Goal: Transaction & Acquisition: Purchase product/service

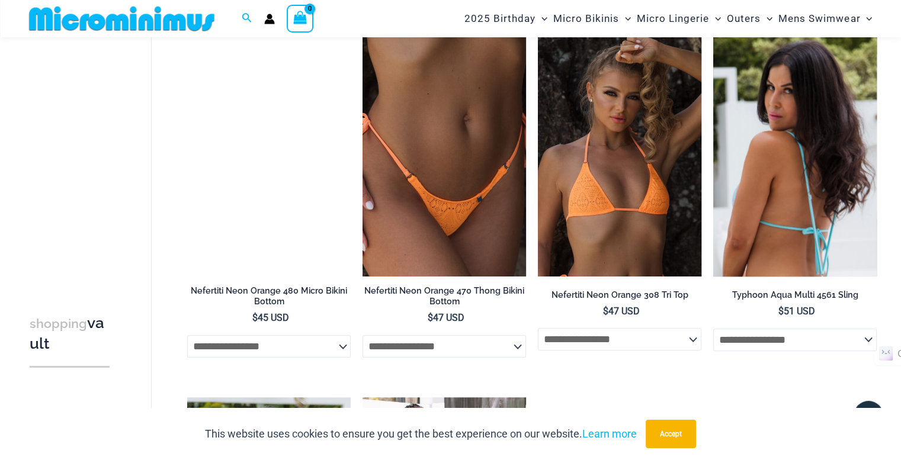
scroll to position [1197, 0]
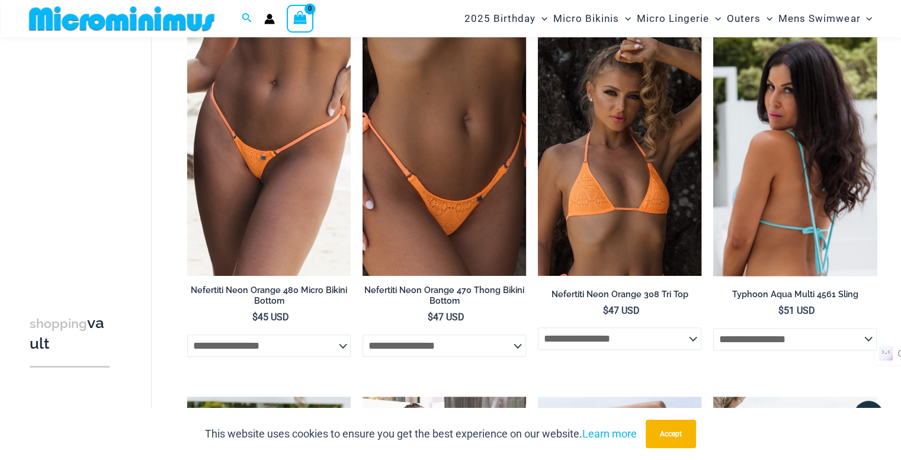
click at [721, 307] on span "$ 51 USD" at bounding box center [794, 310] width 163 height 13
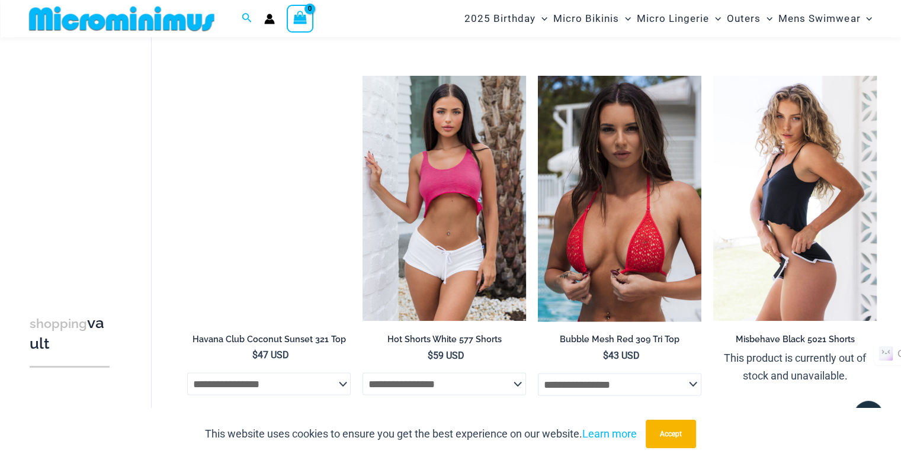
scroll to position [1903, 0]
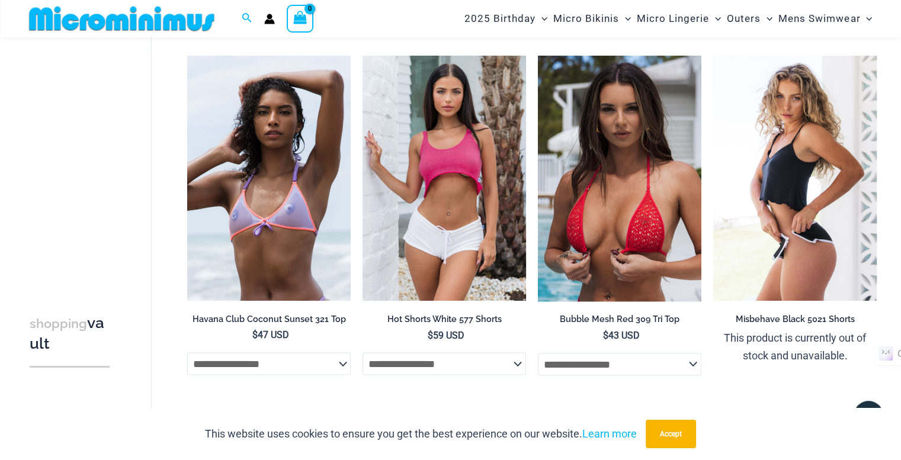
click at [63, 329] on span "shopping" at bounding box center [58, 323] width 57 height 15
click at [55, 327] on span "shopping" at bounding box center [58, 323] width 57 height 15
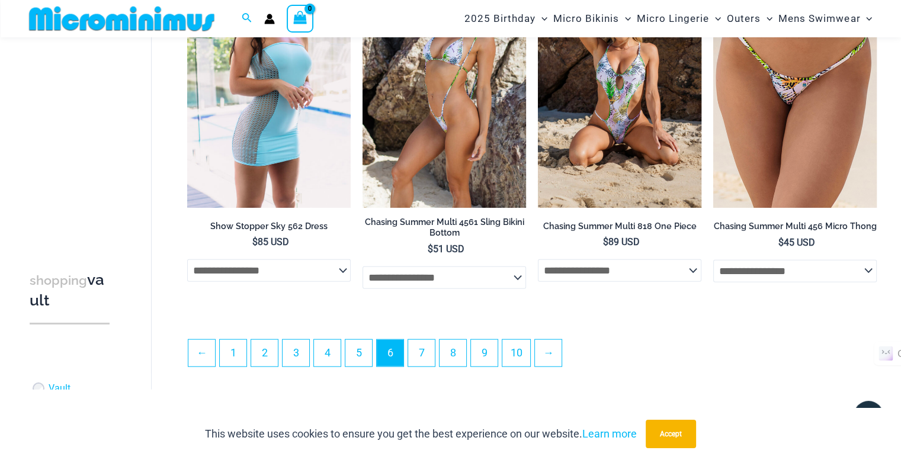
scroll to position [2721, 0]
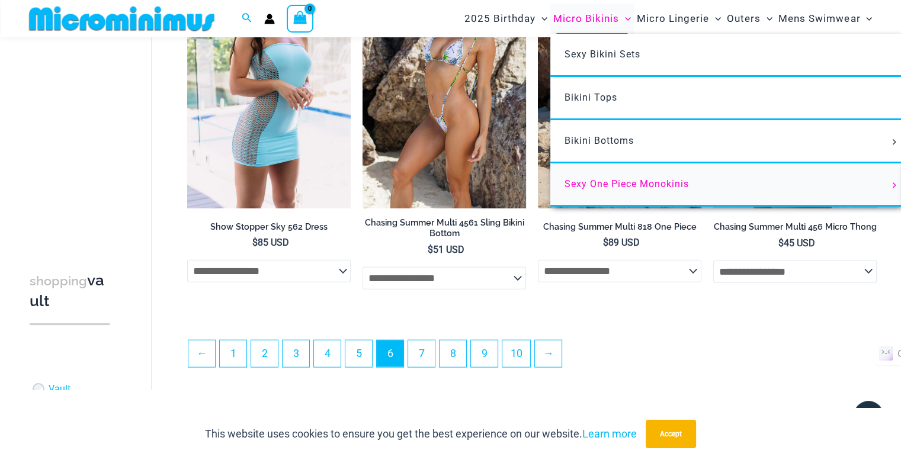
click at [607, 189] on link "Sexy One Piece Monokinis" at bounding box center [726, 184] width 352 height 43
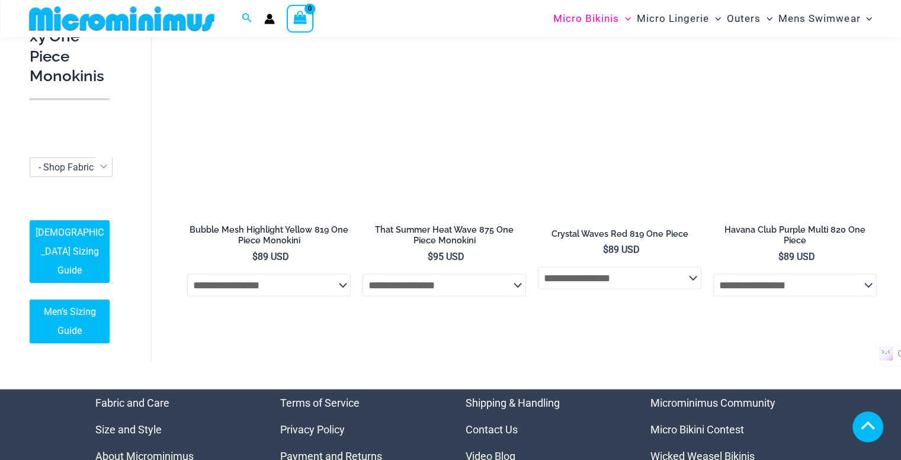
scroll to position [2336, 0]
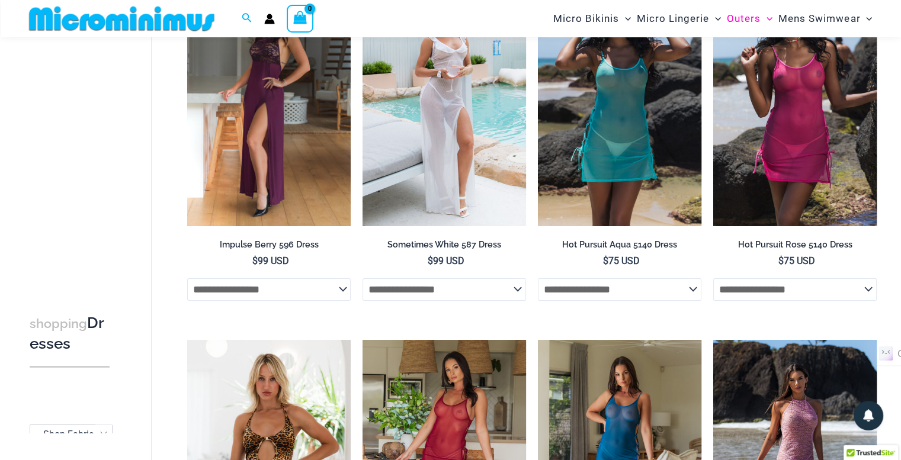
scroll to position [148, 0]
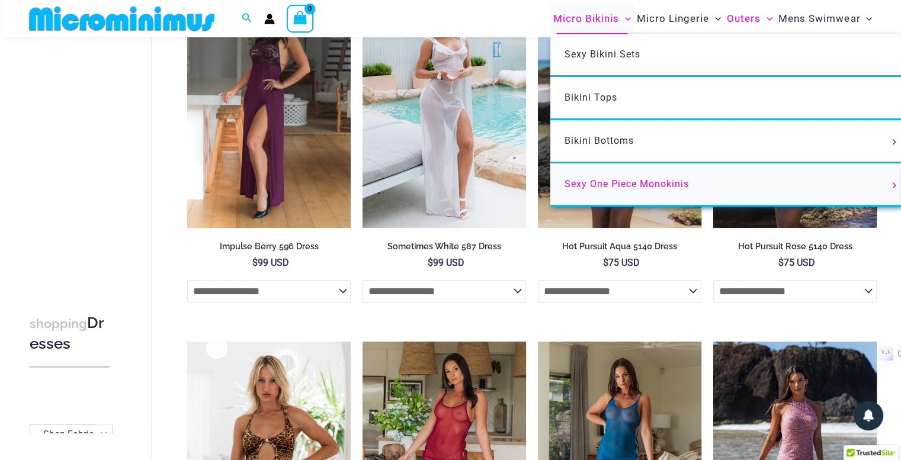
click at [626, 187] on span "Sexy One Piece Monokinis" at bounding box center [626, 183] width 124 height 11
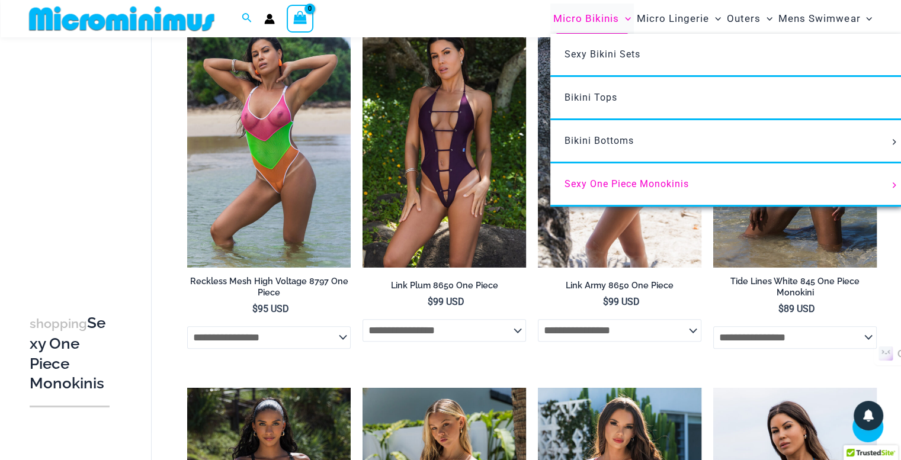
scroll to position [1200, 0]
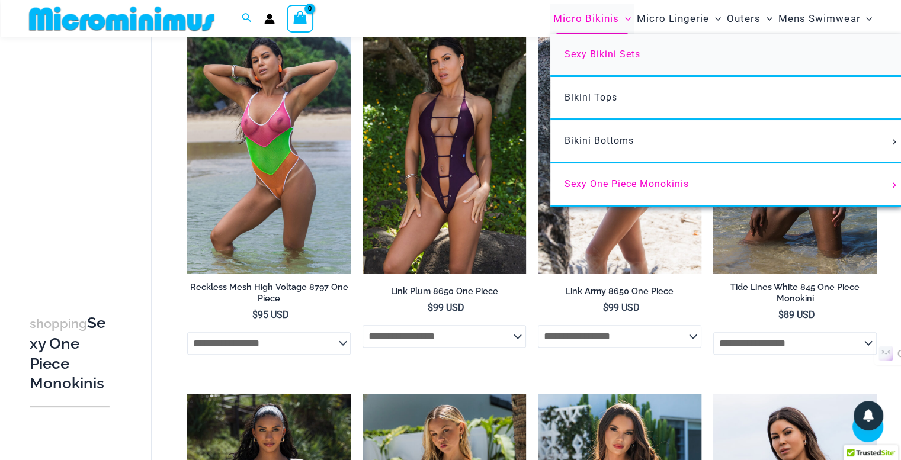
click at [591, 54] on span "Sexy Bikini Sets" at bounding box center [602, 54] width 76 height 11
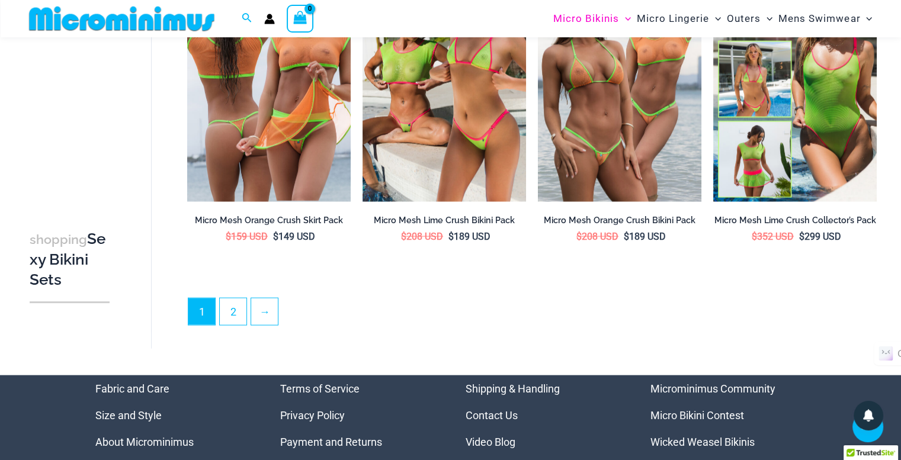
scroll to position [2494, 0]
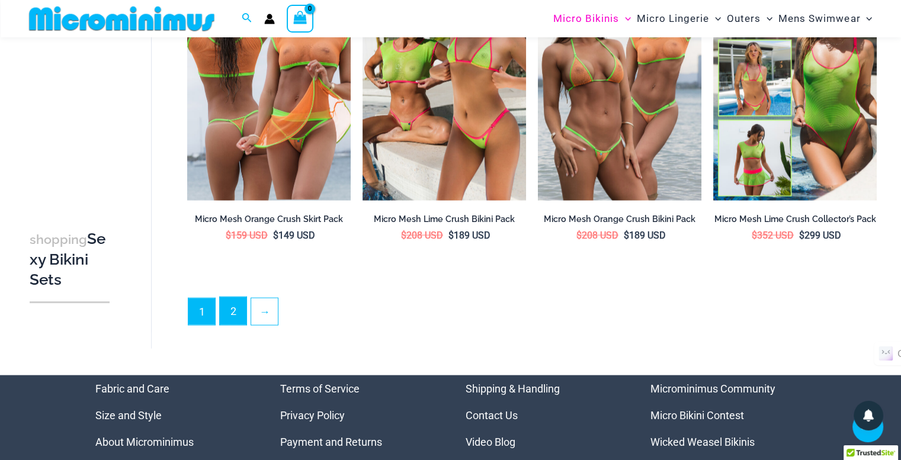
click at [233, 308] on link "2" at bounding box center [233, 311] width 27 height 28
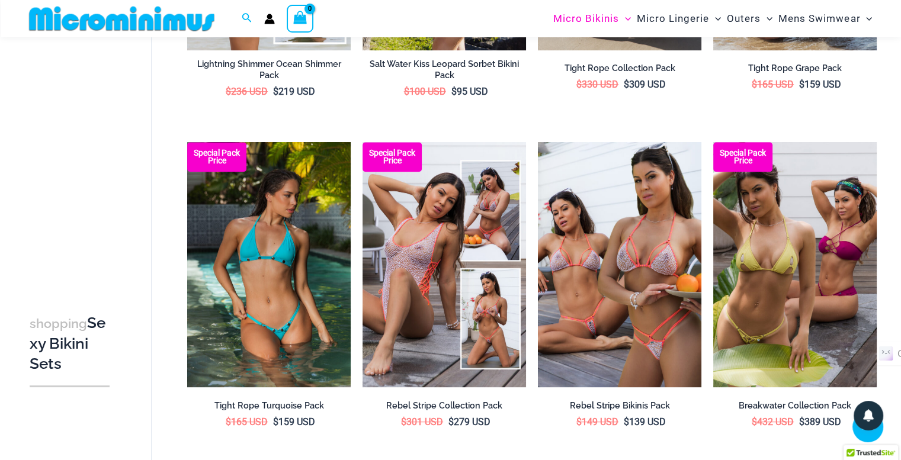
scroll to position [638, 0]
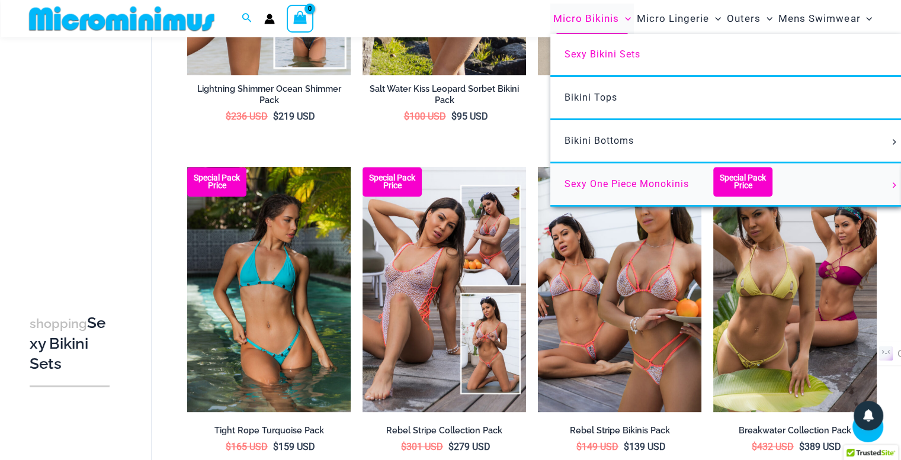
click at [630, 182] on span "Sexy One Piece Monokinis" at bounding box center [626, 183] width 124 height 11
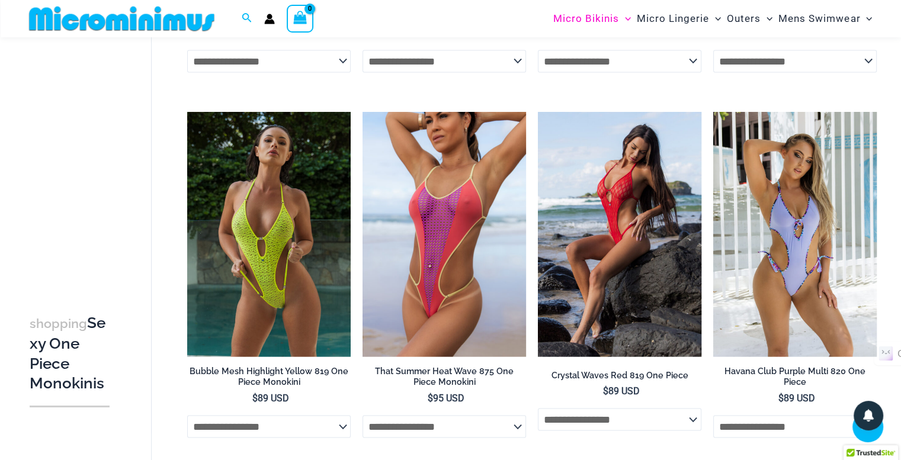
scroll to position [2211, 0]
